Goal: Task Accomplishment & Management: Use online tool/utility

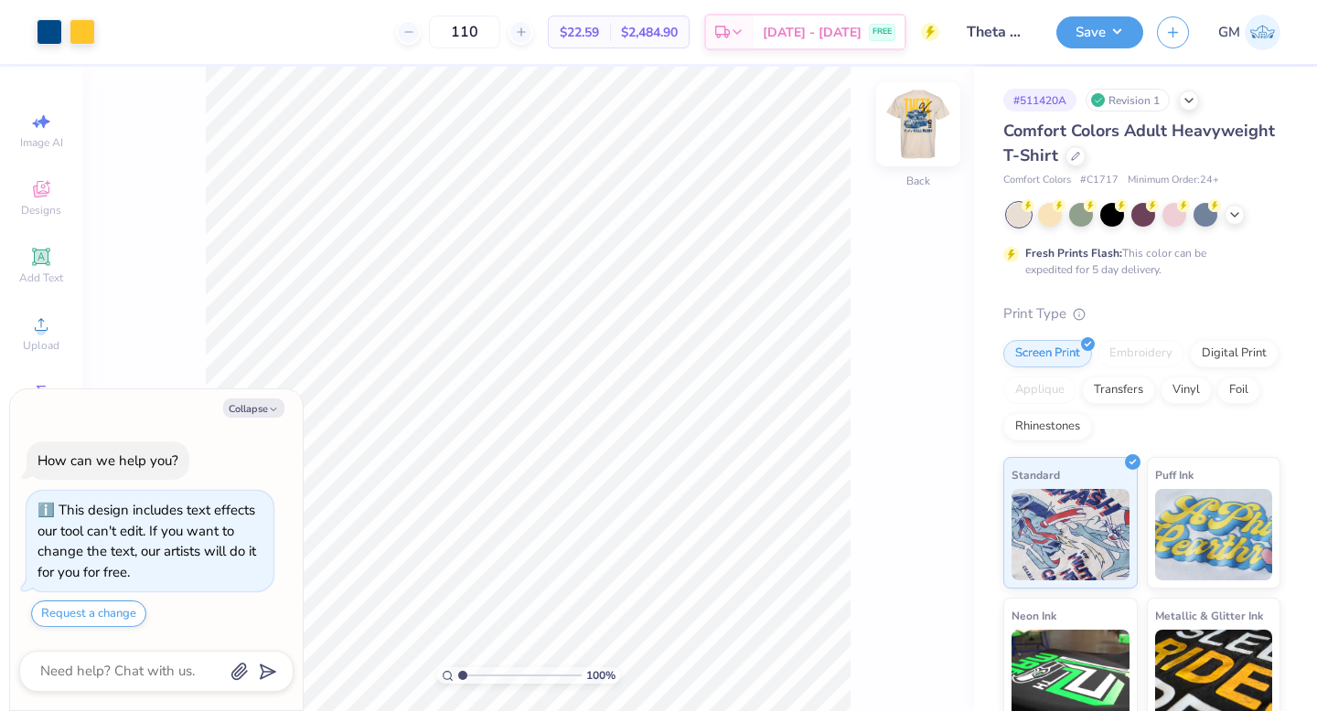
click at [912, 130] on img at bounding box center [917, 124] width 73 height 73
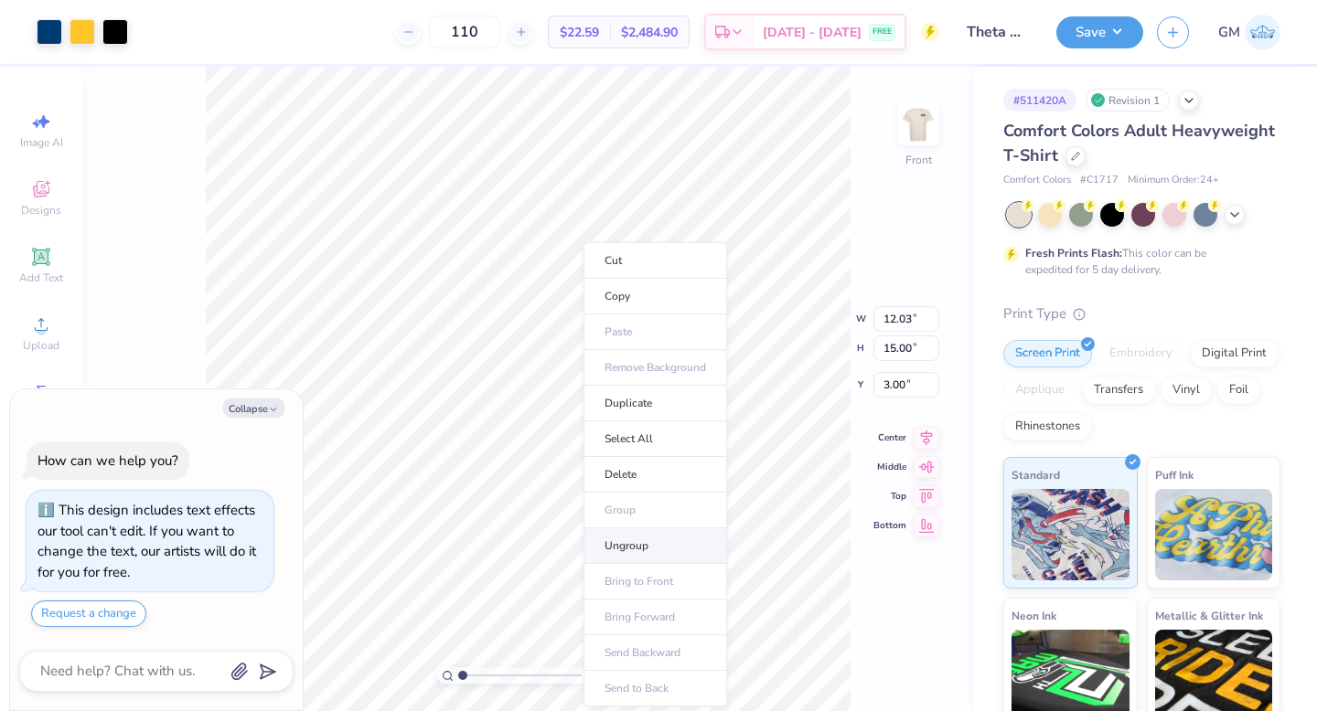
click at [641, 539] on li "Ungroup" at bounding box center [655, 546] width 144 height 36
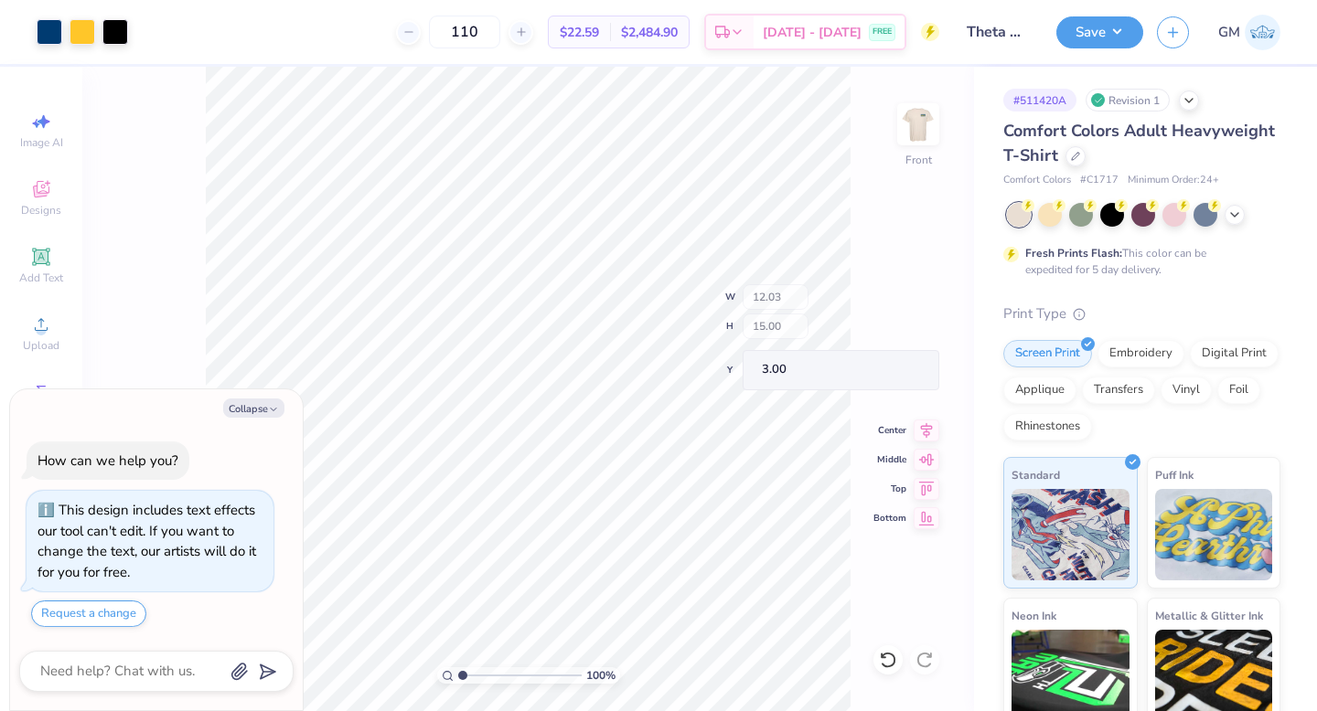
type textarea "x"
type input "4.28"
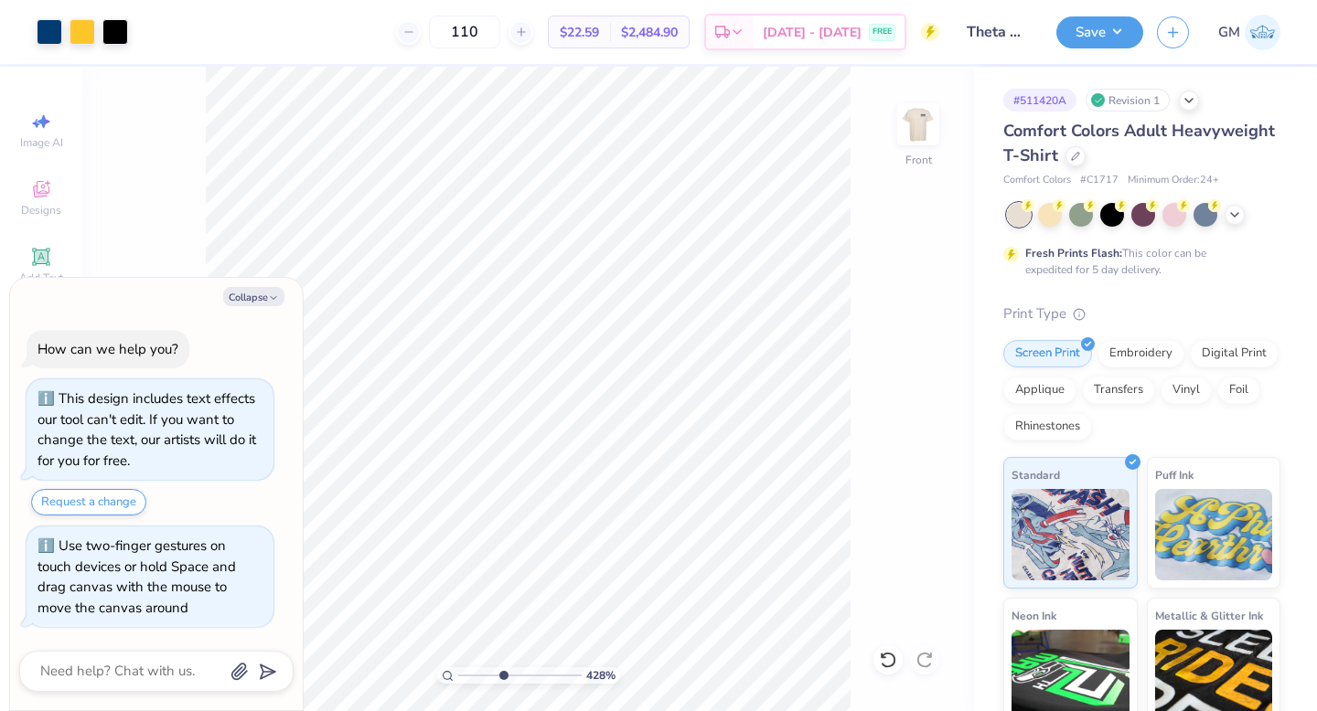
type textarea "x"
drag, startPoint x: 464, startPoint y: 675, endPoint x: 511, endPoint y: 681, distance: 48.0
click at [511, 681] on input "range" at bounding box center [519, 675] width 123 height 16
type input "2.53"
click at [481, 674] on input "range" at bounding box center [519, 675] width 123 height 16
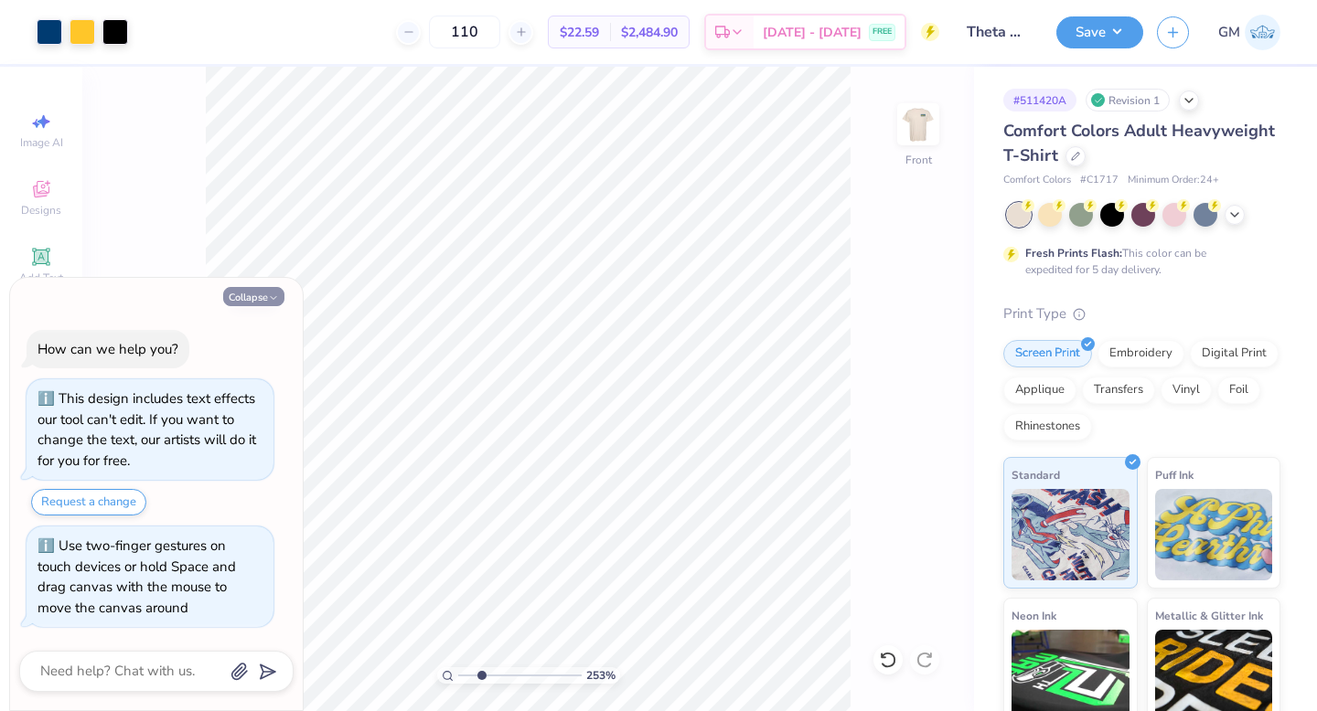
click at [250, 291] on button "Collapse" at bounding box center [253, 296] width 61 height 19
type textarea "x"
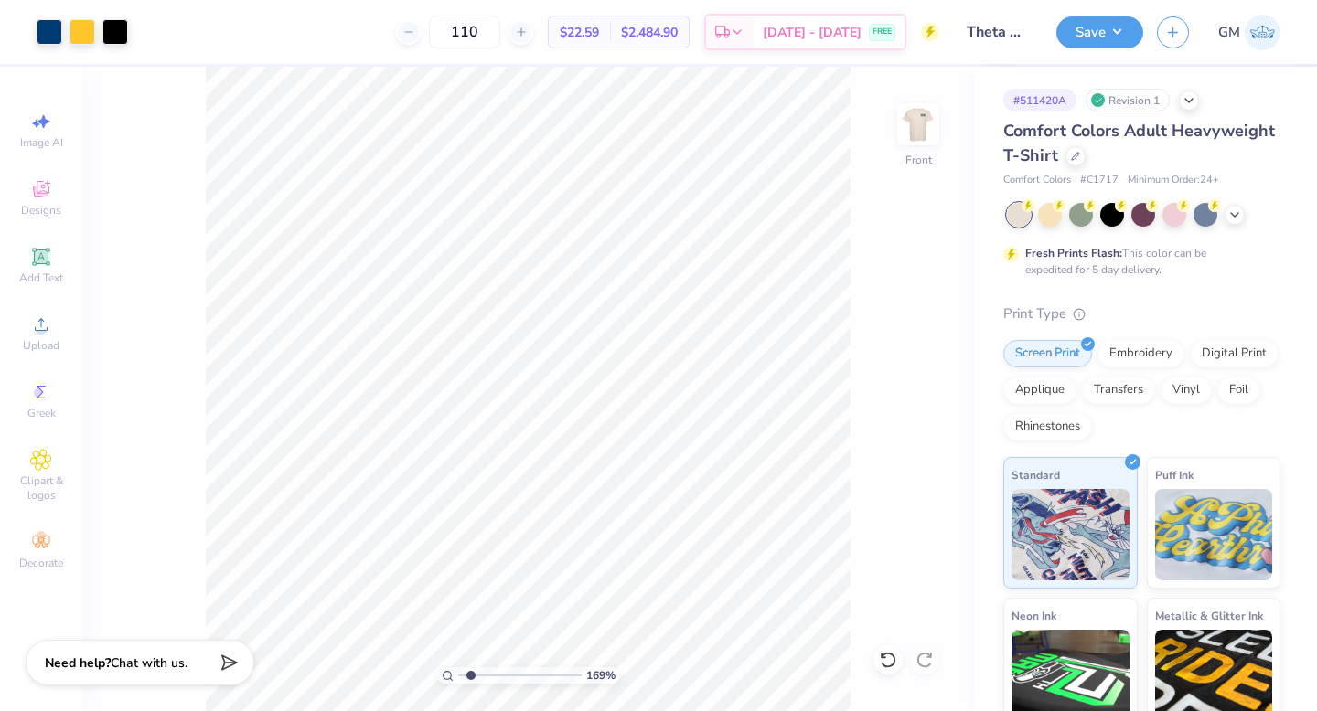
type input "1.58"
click at [469, 674] on input "range" at bounding box center [519, 675] width 123 height 16
click at [50, 27] on div at bounding box center [50, 30] width 26 height 26
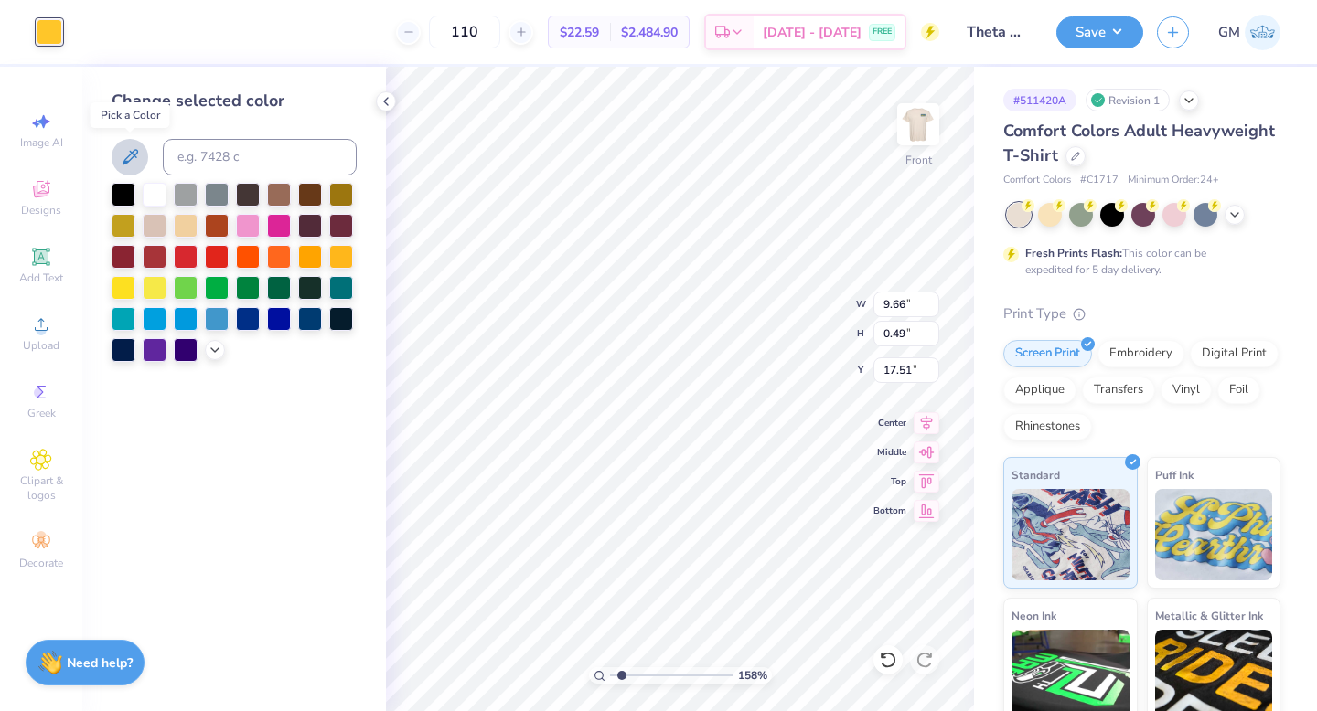
click at [138, 151] on icon at bounding box center [130, 157] width 22 height 22
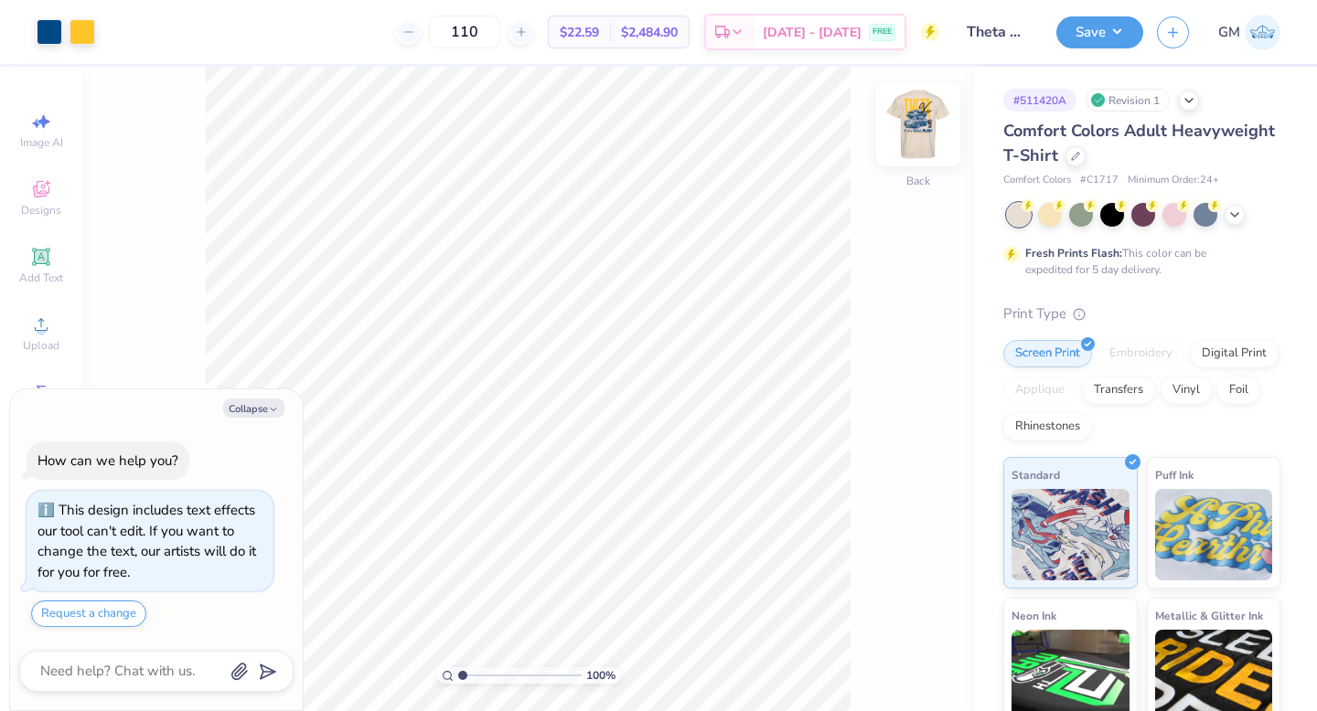
click at [923, 130] on img at bounding box center [917, 124] width 73 height 73
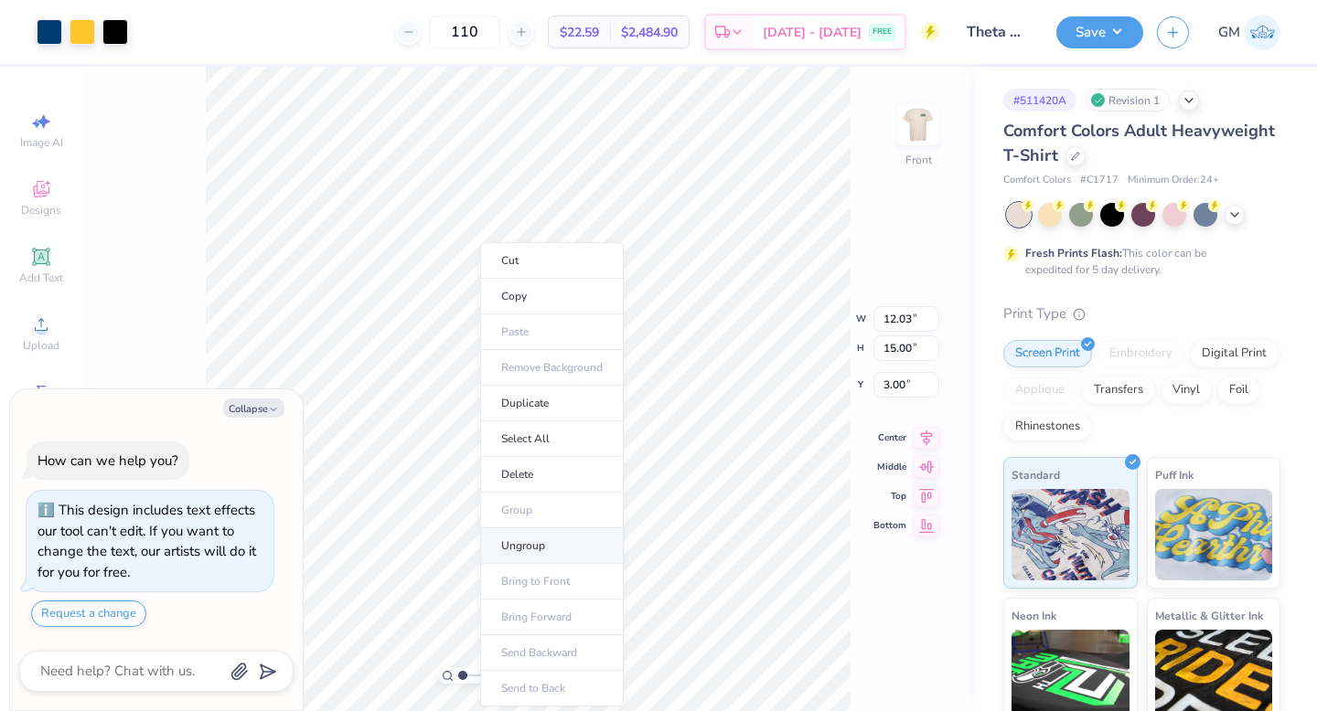
click at [535, 530] on li "Ungroup" at bounding box center [552, 546] width 144 height 36
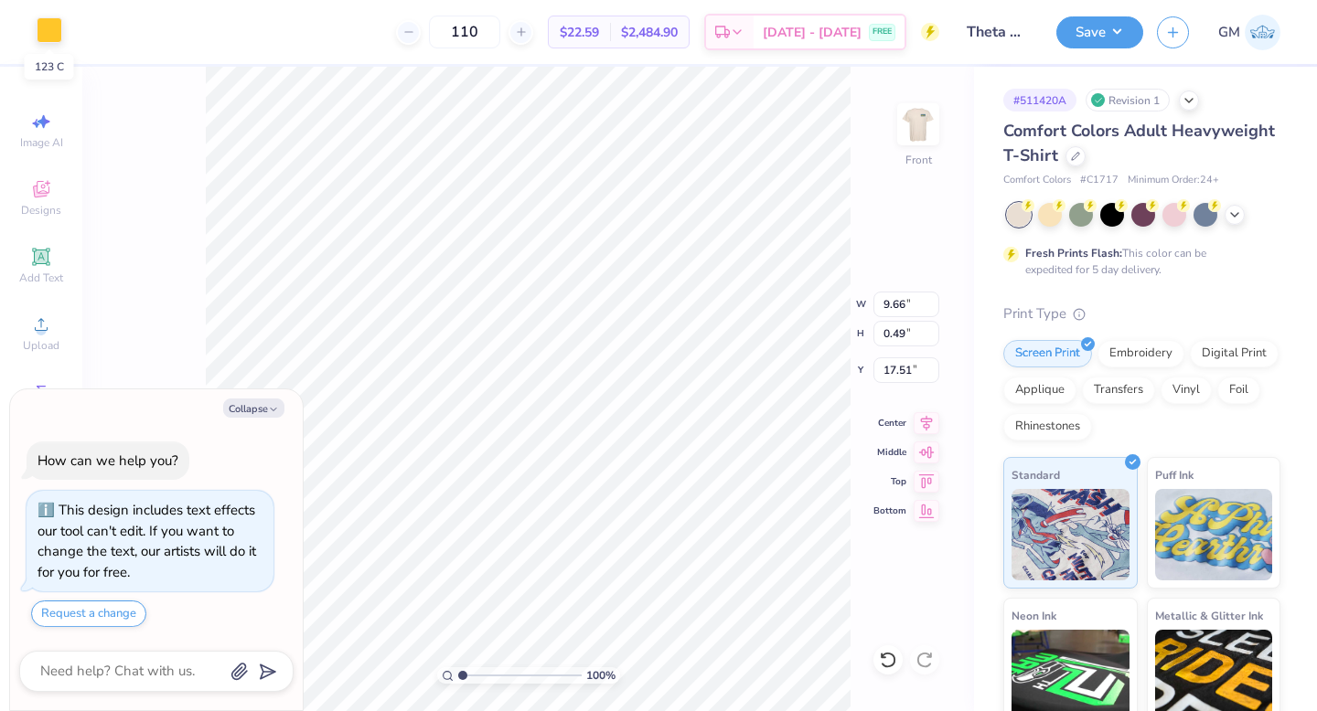
click at [46, 33] on div at bounding box center [50, 30] width 26 height 26
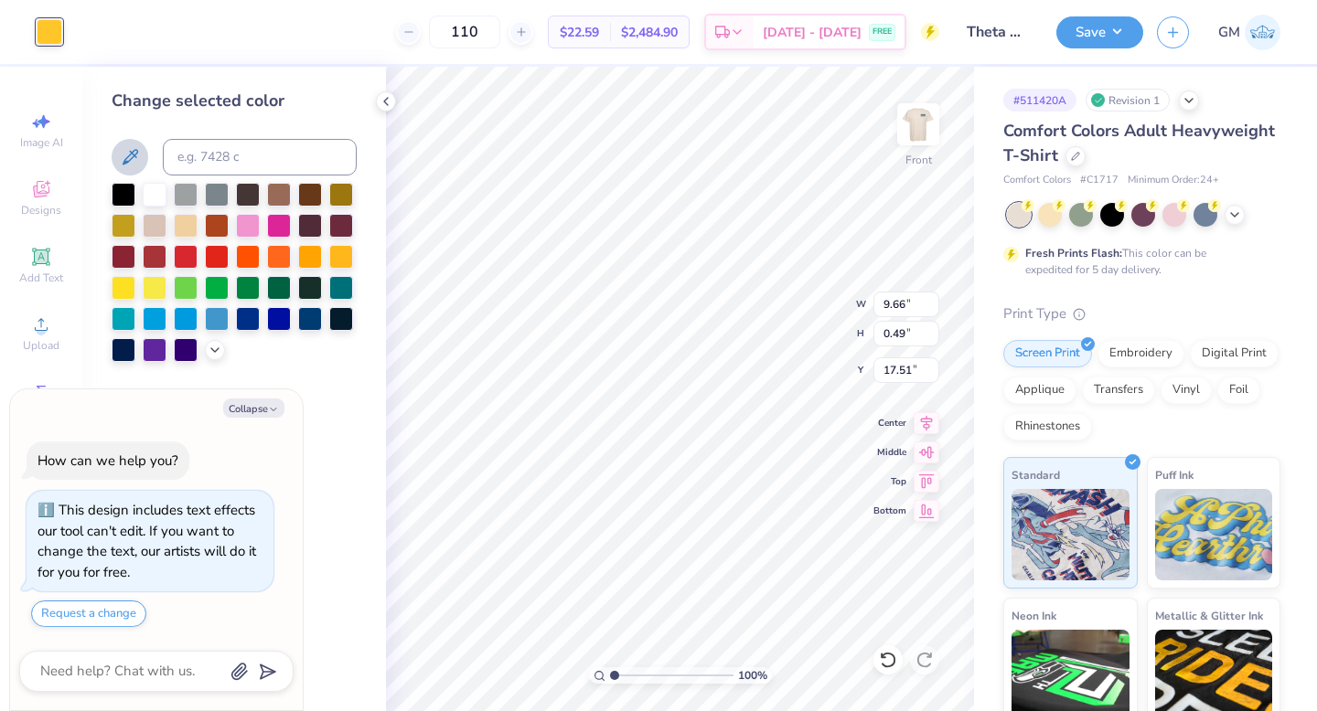
click at [131, 158] on icon at bounding box center [131, 157] width 16 height 16
click at [618, 326] on div "Art colors 110 $22.59 Per Item $2,484.90 Total Est. Delivery [DATE] - [DATE] FR…" at bounding box center [658, 355] width 1317 height 711
type textarea "x"
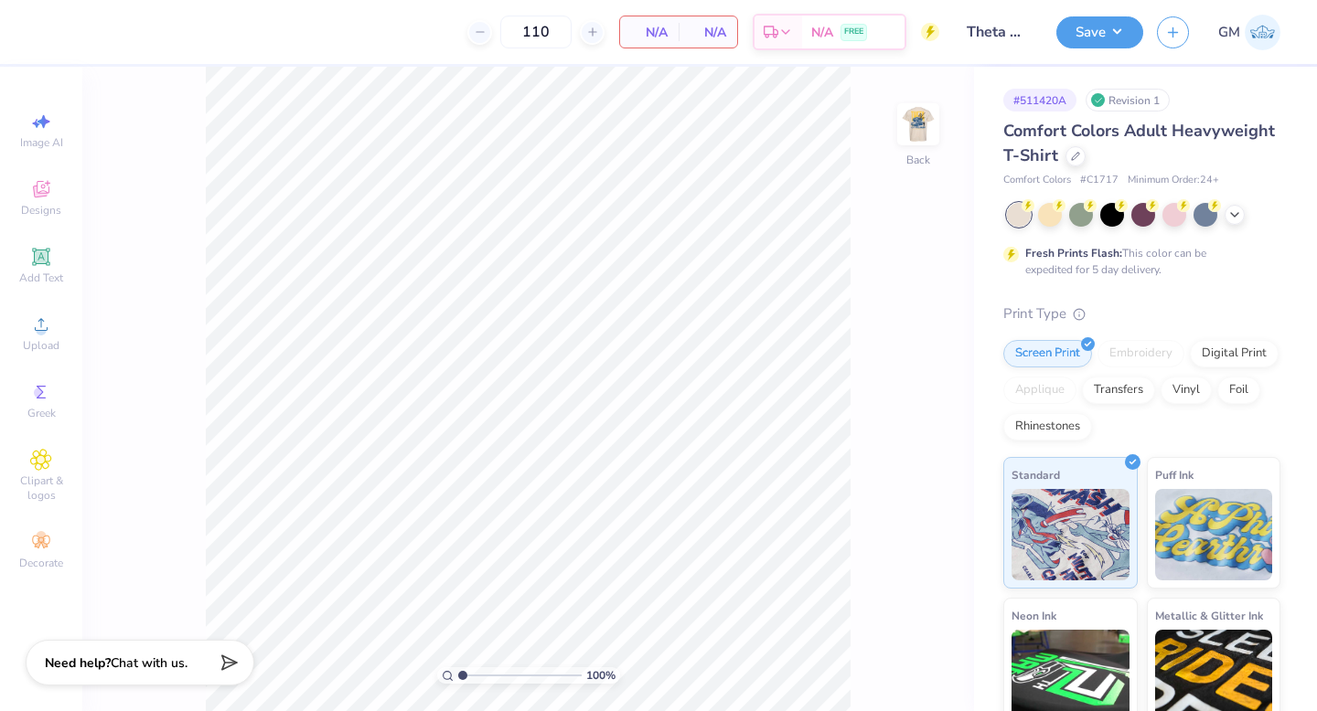
type textarea "x"
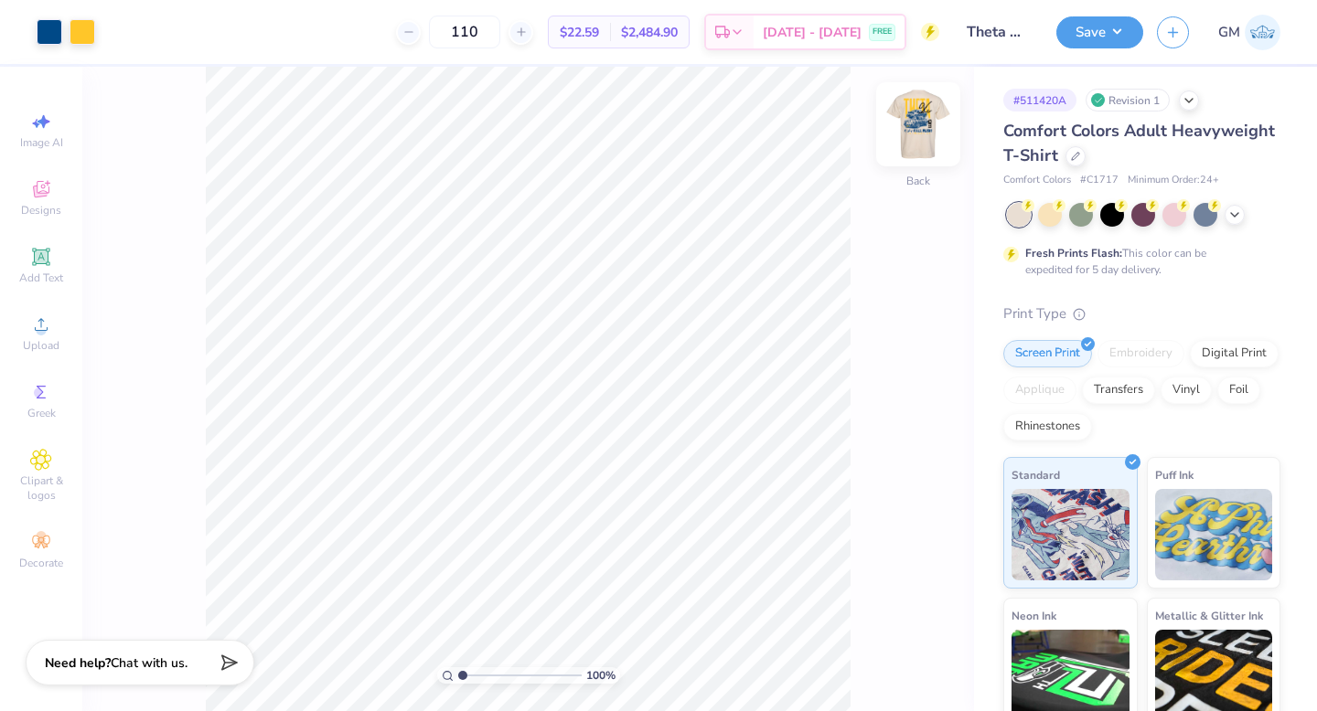
click at [924, 128] on img at bounding box center [917, 124] width 73 height 73
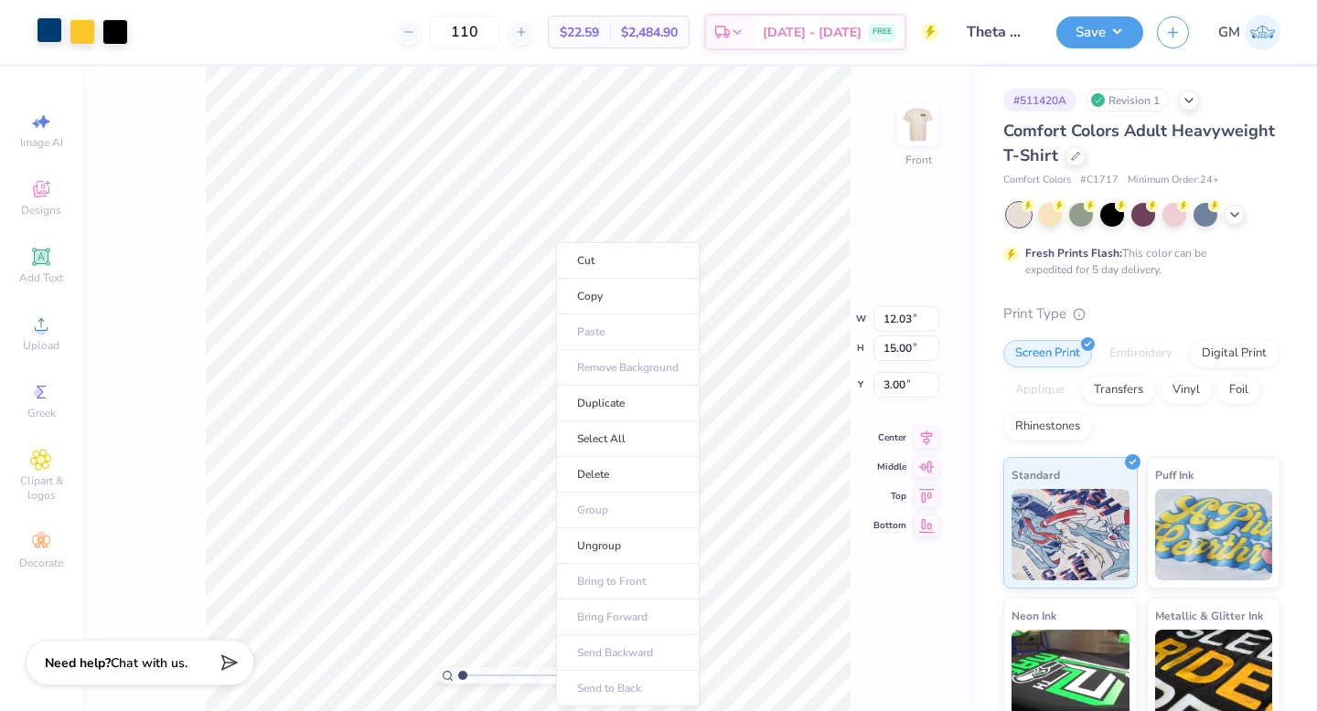
click at [607, 556] on li "Ungroup" at bounding box center [628, 546] width 144 height 36
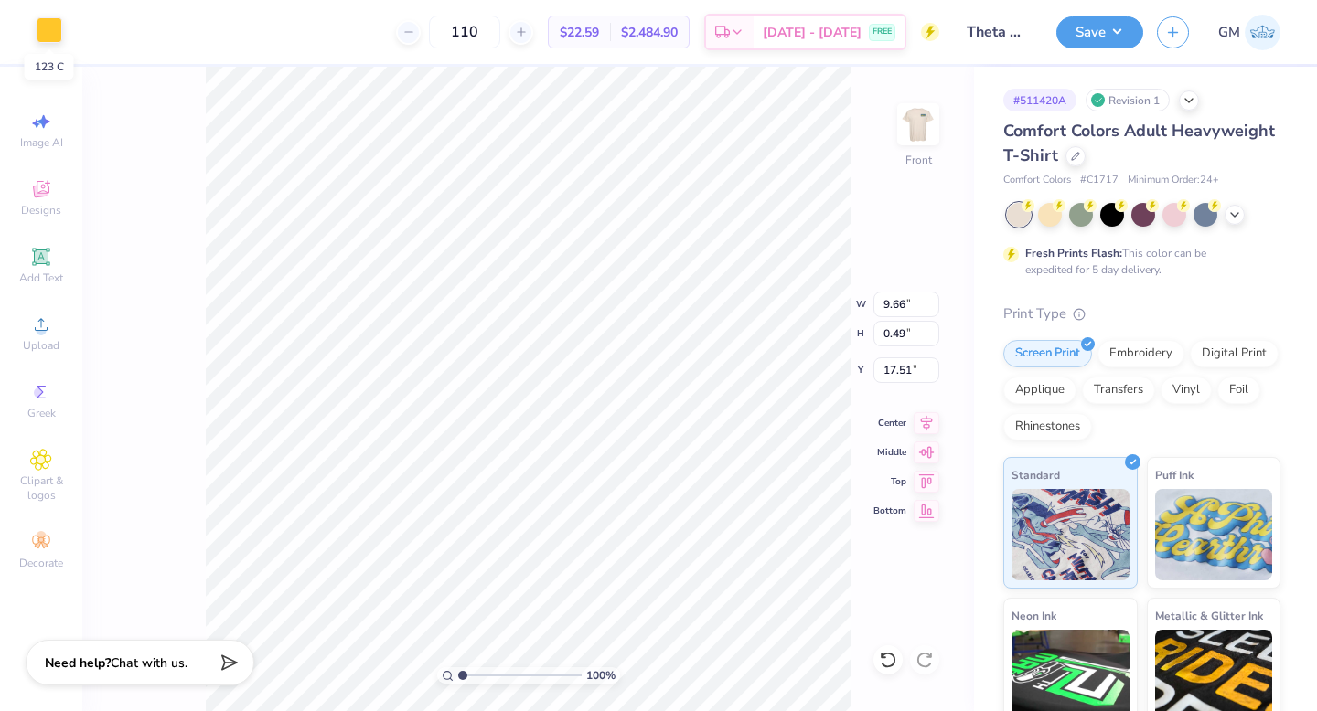
click at [48, 24] on div at bounding box center [50, 30] width 26 height 26
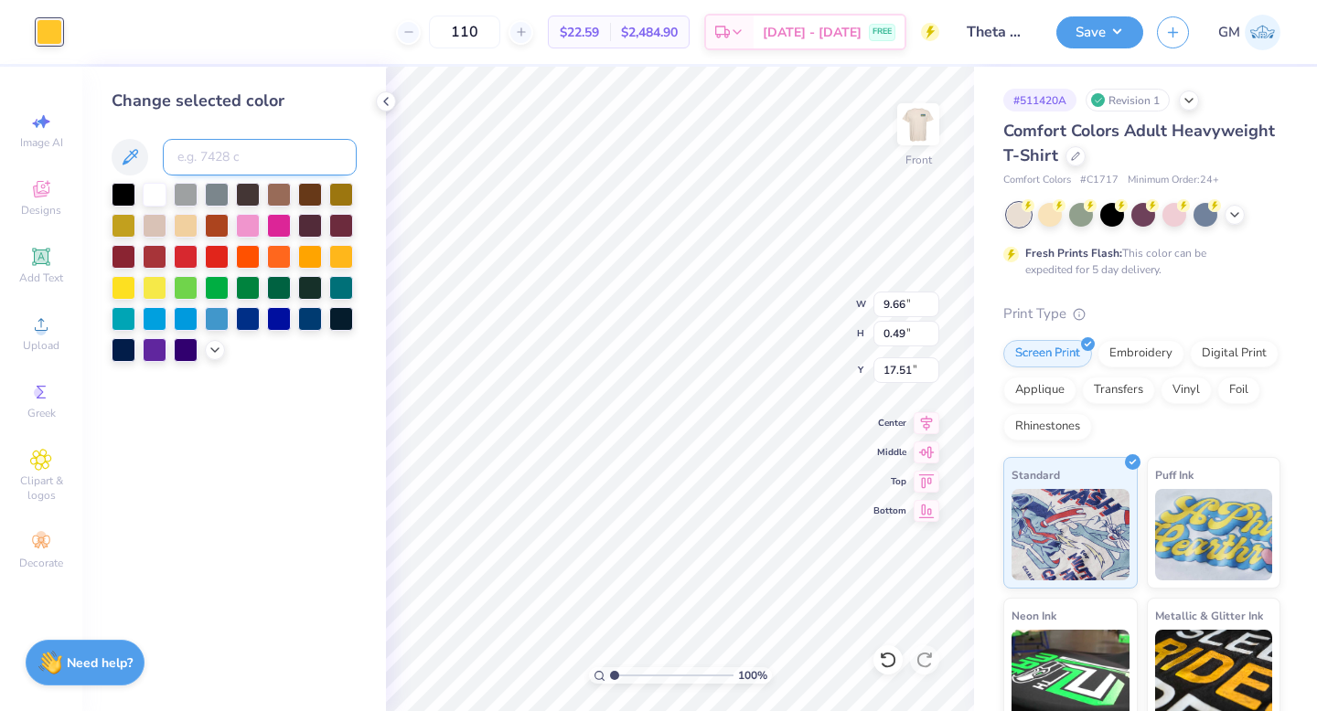
click at [219, 155] on input at bounding box center [260, 157] width 194 height 37
type input "541"
click at [239, 150] on input at bounding box center [260, 157] width 194 height 37
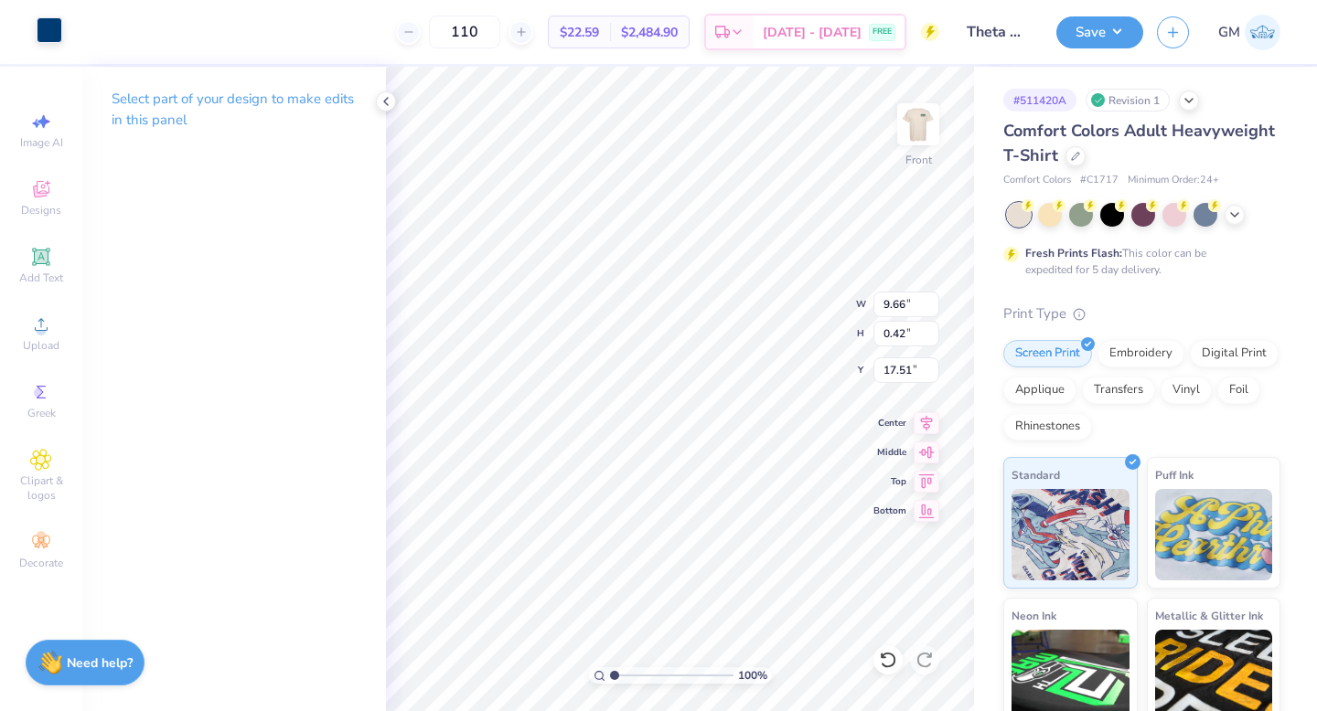
click at [50, 37] on div at bounding box center [50, 30] width 26 height 26
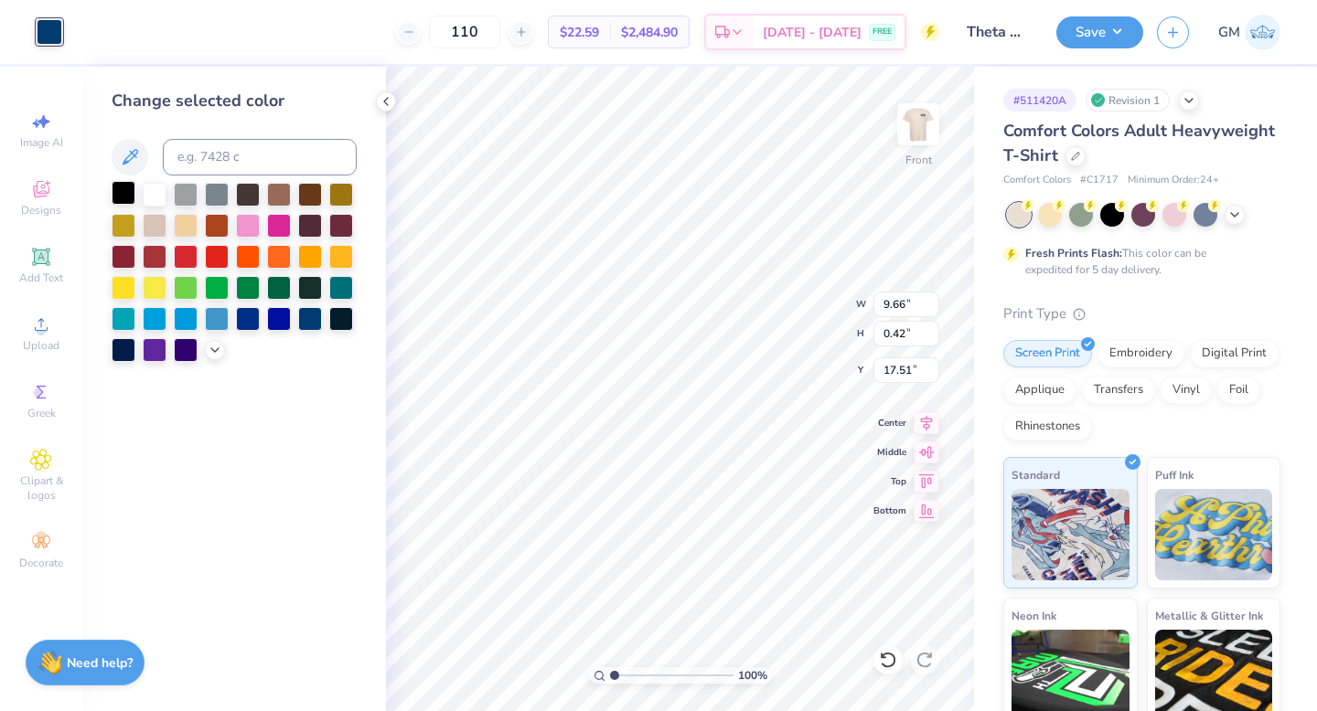
click at [126, 190] on div at bounding box center [124, 193] width 24 height 24
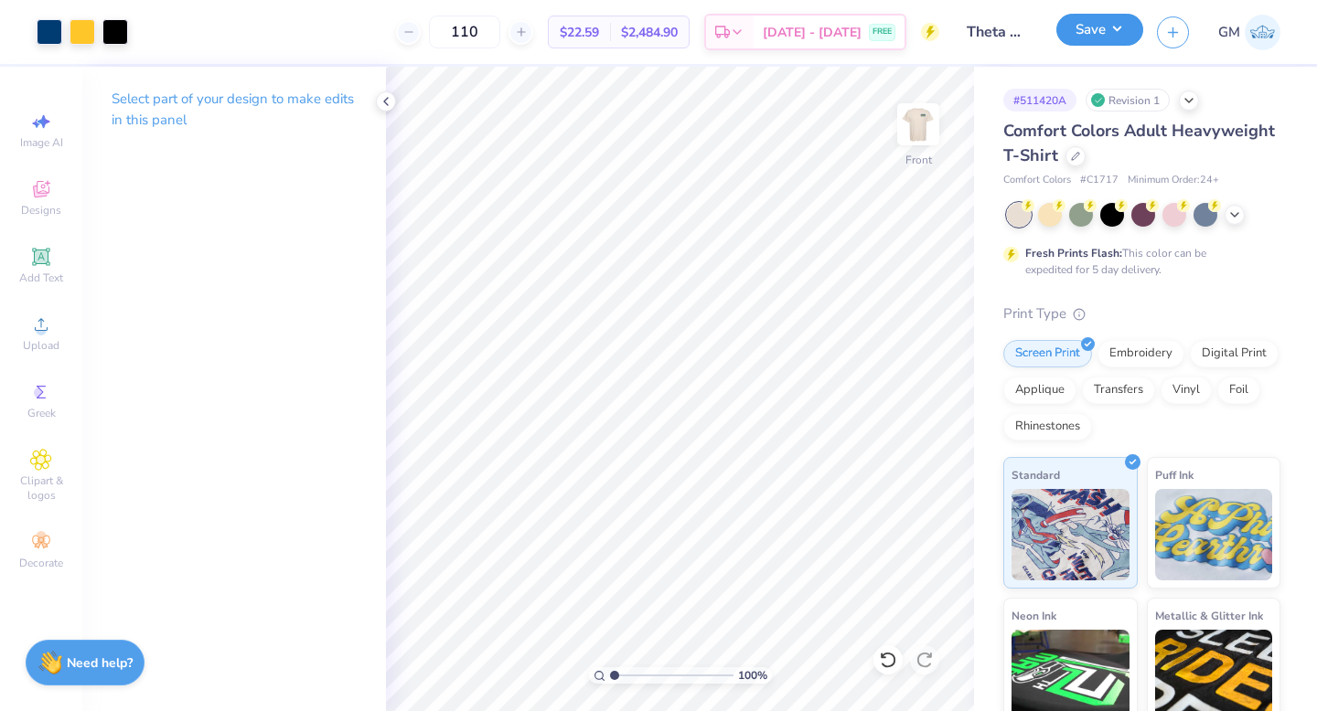
click at [1077, 40] on button "Save" at bounding box center [1099, 30] width 87 height 32
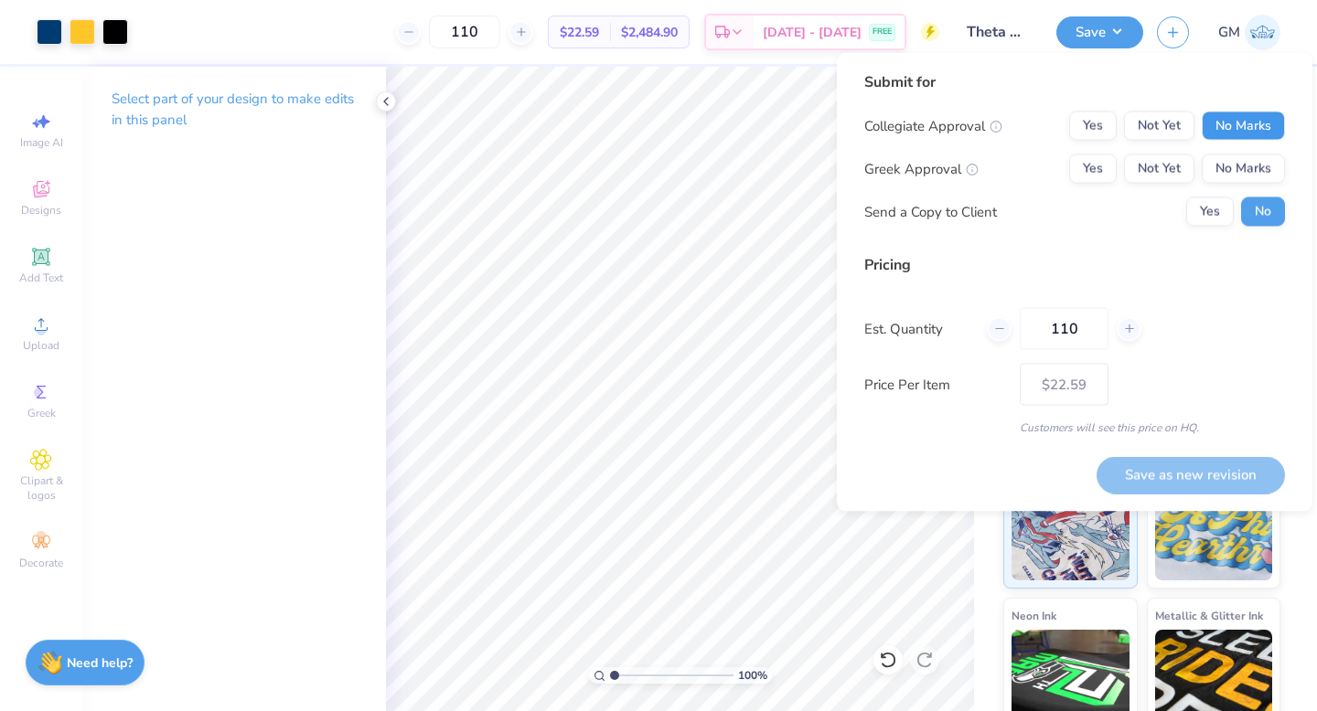
click at [1260, 135] on button "No Marks" at bounding box center [1242, 126] width 83 height 29
click at [1096, 172] on button "Yes" at bounding box center [1093, 169] width 48 height 29
click at [1141, 471] on button "Save as new revision" at bounding box center [1190, 474] width 188 height 37
type input "$22.59"
